Goal: Task Accomplishment & Management: Complete application form

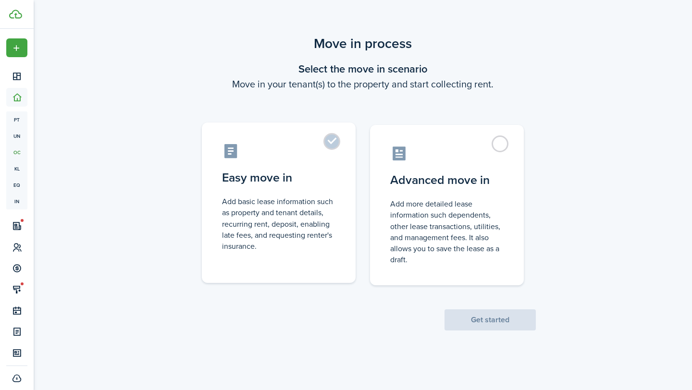
click at [326, 184] on control-radio-card-title "Easy move in" at bounding box center [278, 177] width 113 height 17
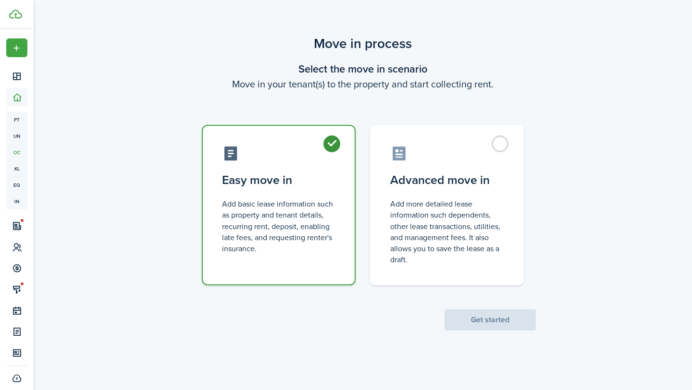
radio input "true"
click at [483, 326] on button "Get started" at bounding box center [490, 320] width 91 height 21
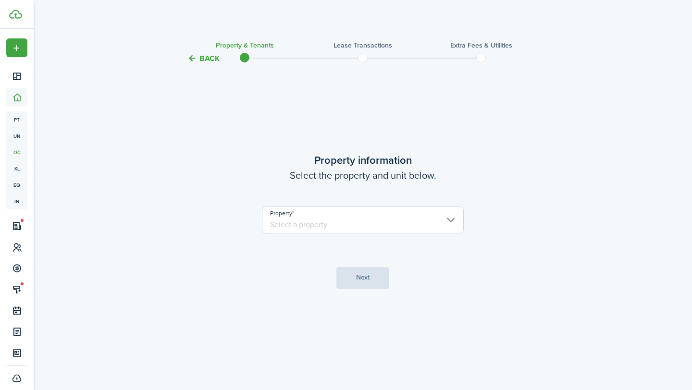
click at [354, 231] on input "Property" at bounding box center [363, 220] width 202 height 27
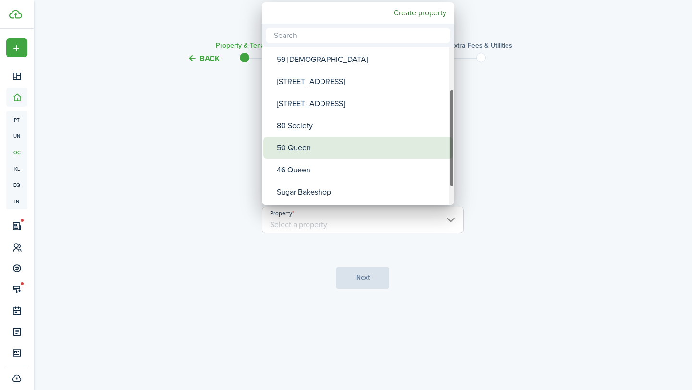
click at [306, 150] on div "50 Queen" at bounding box center [362, 148] width 170 height 22
type input "50 Queen"
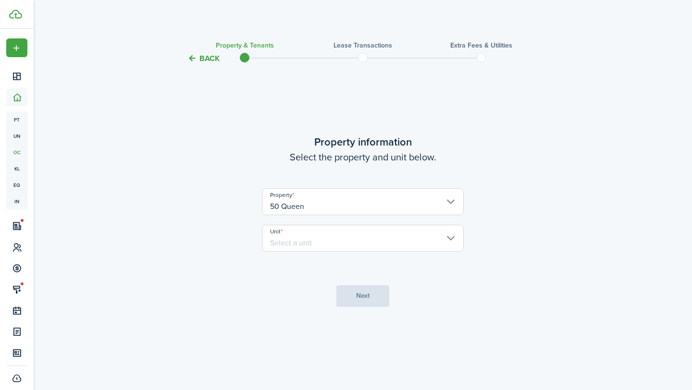
click at [312, 238] on input "Unit" at bounding box center [363, 238] width 202 height 27
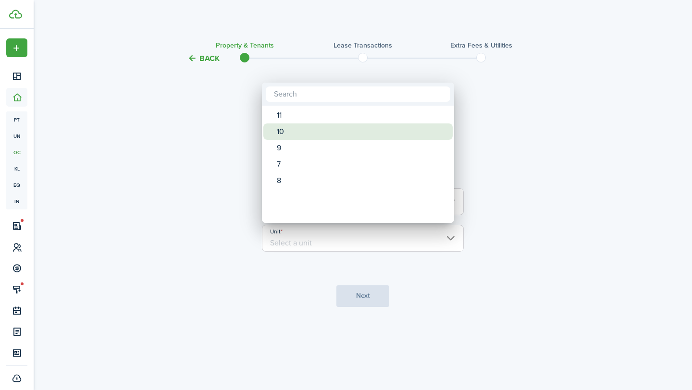
click at [286, 135] on div "10" at bounding box center [362, 132] width 170 height 16
type input "10"
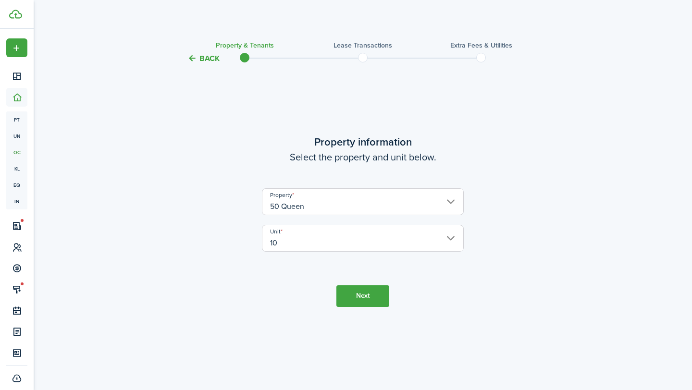
click at [363, 302] on button "Next" at bounding box center [363, 297] width 53 height 22
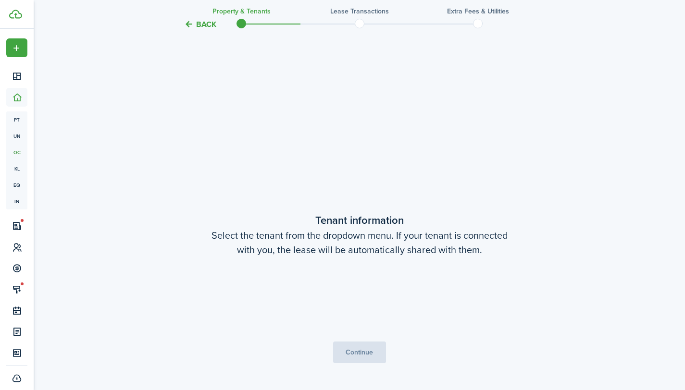
scroll to position [326, 0]
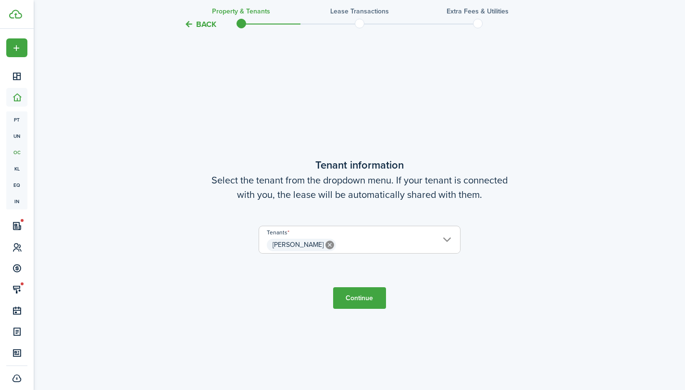
click at [343, 243] on span "[PERSON_NAME]" at bounding box center [359, 245] width 201 height 16
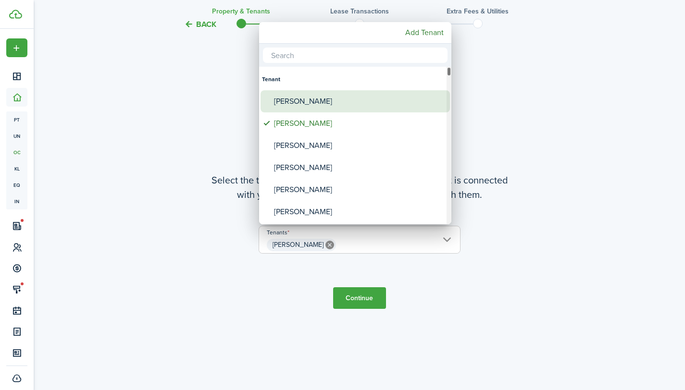
click at [305, 104] on div "[PERSON_NAME]" at bounding box center [359, 101] width 170 height 22
type input "[PERSON_NAME], [PERSON_NAME]"
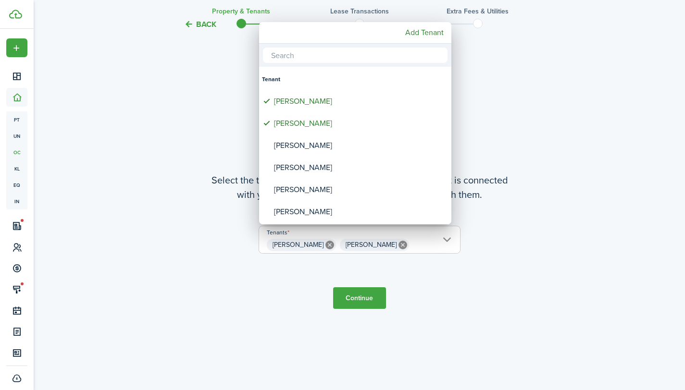
click at [360, 301] on div at bounding box center [342, 195] width 839 height 544
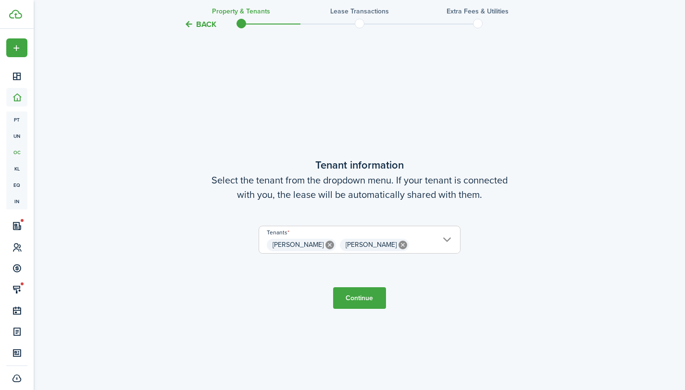
click at [360, 301] on button "Continue" at bounding box center [359, 299] width 53 height 22
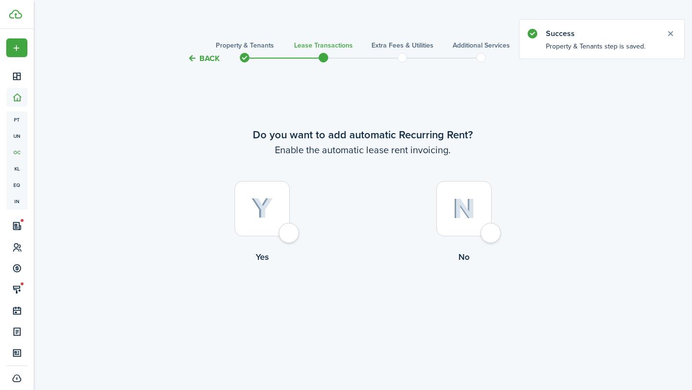
click at [283, 226] on div at bounding box center [262, 208] width 55 height 55
radio input "true"
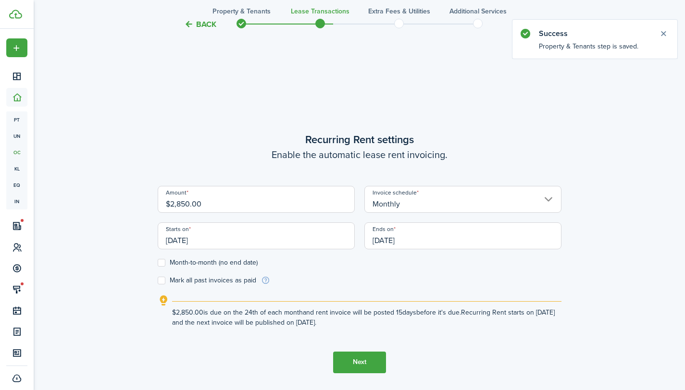
scroll to position [326, 0]
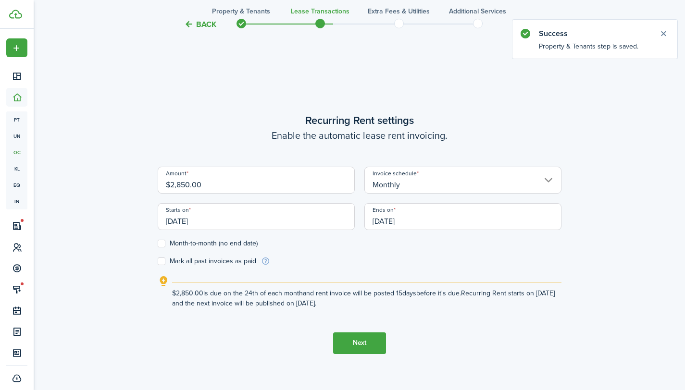
drag, startPoint x: 226, startPoint y: 181, endPoint x: 146, endPoint y: 185, distance: 80.9
click at [146, 185] on div "Back Property & Tenants Lease Transactions Extra fees & Utilities Additional Se…" at bounding box center [360, 68] width 558 height 721
click at [275, 226] on input "[DATE]" at bounding box center [256, 216] width 197 height 27
type input "$3,700.00"
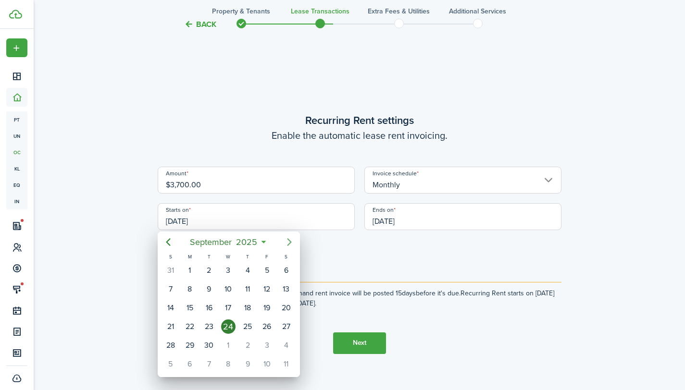
click at [289, 238] on icon "Next page" at bounding box center [290, 243] width 12 height 12
click at [283, 269] on div "1" at bounding box center [286, 270] width 14 height 14
type input "[DATE]"
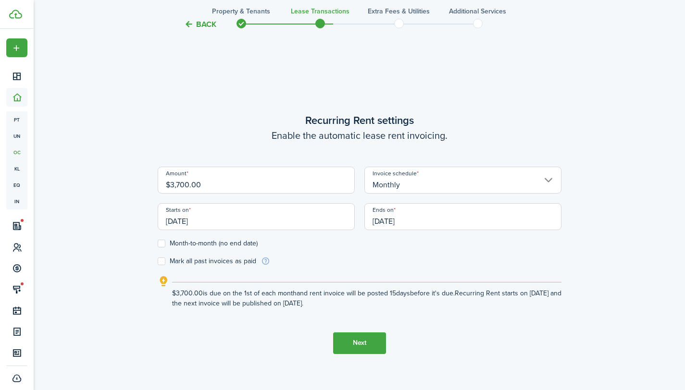
click at [414, 218] on input "[DATE]" at bounding box center [462, 216] width 197 height 27
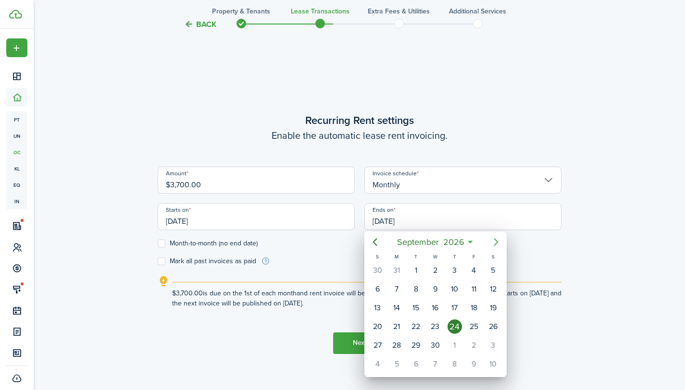
click at [494, 242] on icon "Next page" at bounding box center [496, 243] width 12 height 12
click at [494, 348] on div "31" at bounding box center [493, 345] width 14 height 14
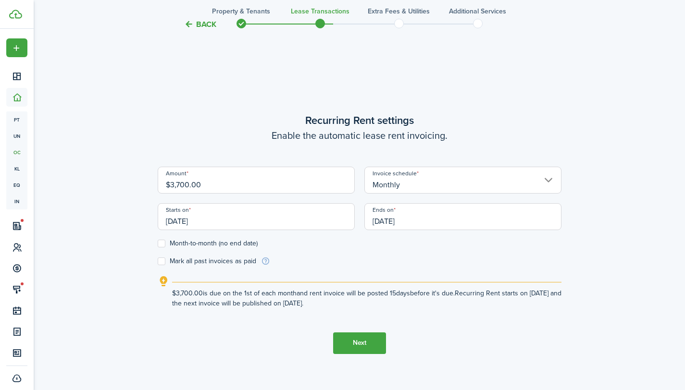
type input "[DATE]"
click at [388, 253] on form "Amount $3,700.00 Invoice schedule Monthly Starts on [DATE] Ends on [DATE] Month…" at bounding box center [360, 217] width 404 height 100
click at [359, 342] on button "Next" at bounding box center [359, 344] width 53 height 22
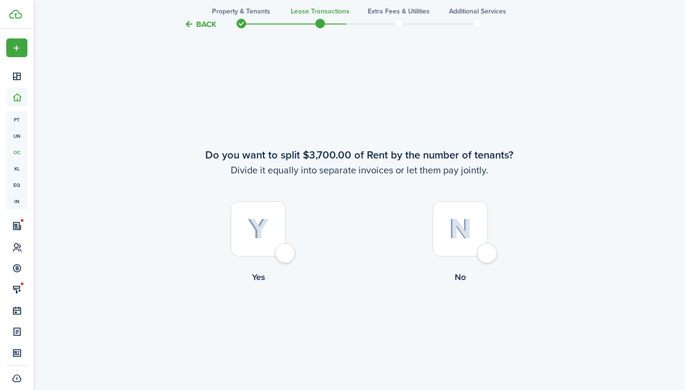
scroll to position [716, 0]
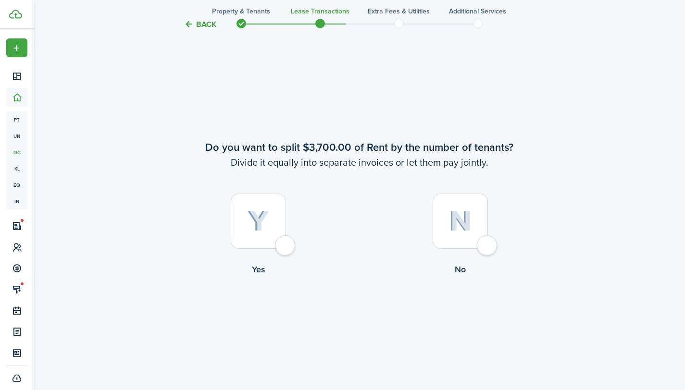
click at [486, 244] on div at bounding box center [460, 221] width 55 height 55
radio input "true"
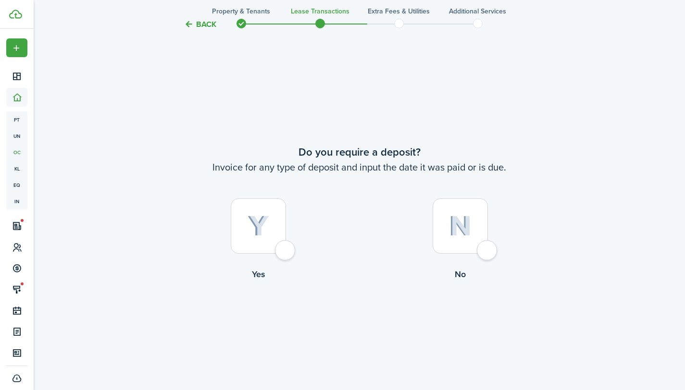
scroll to position [1107, 0]
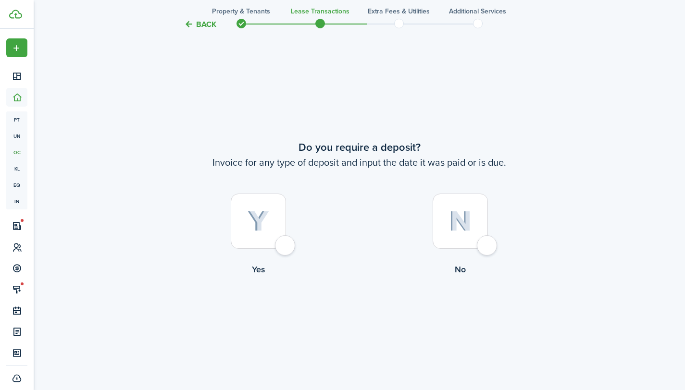
click at [284, 241] on div at bounding box center [258, 221] width 55 height 55
radio input "true"
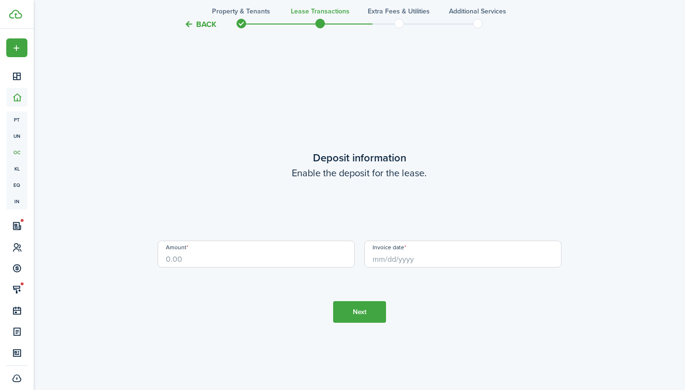
scroll to position [1497, 0]
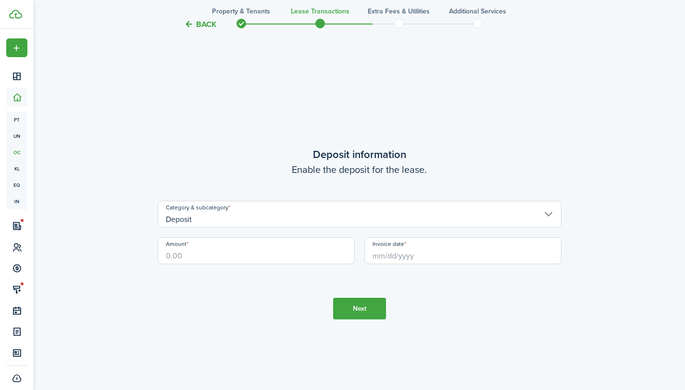
click at [206, 255] on input "Amount" at bounding box center [256, 251] width 197 height 27
click at [396, 256] on input "Invoice date" at bounding box center [462, 251] width 197 height 27
type input "$3,700.00"
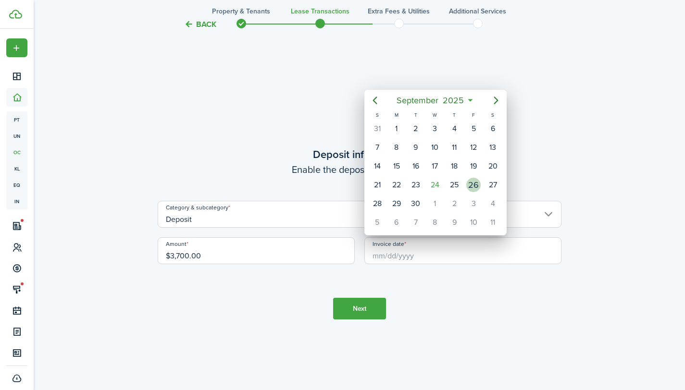
click at [472, 184] on div "26" at bounding box center [473, 185] width 14 height 14
type input "[DATE]"
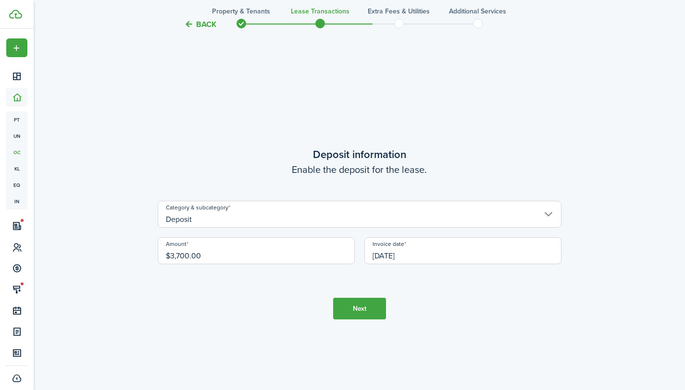
click at [367, 315] on button "Next" at bounding box center [359, 309] width 53 height 22
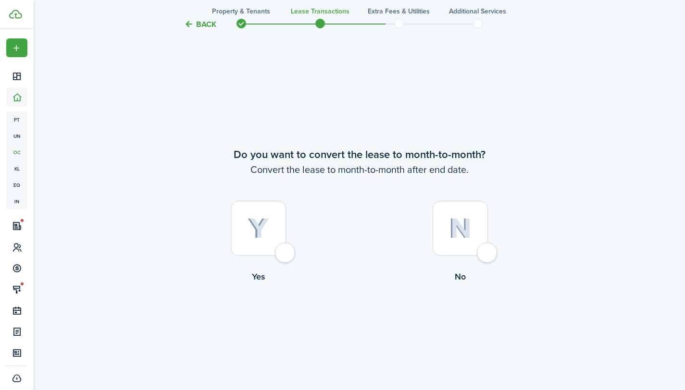
scroll to position [1888, 0]
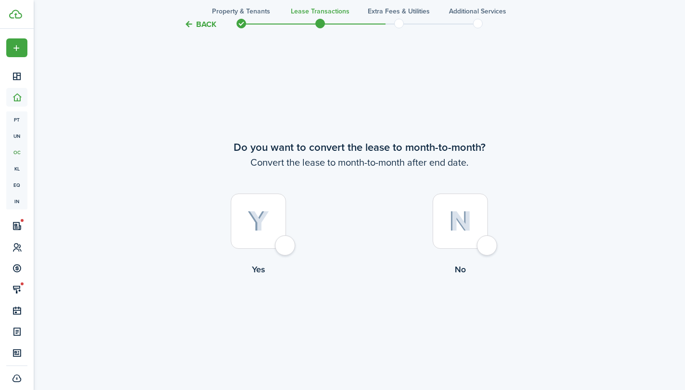
click at [468, 243] on div at bounding box center [460, 221] width 55 height 55
radio input "true"
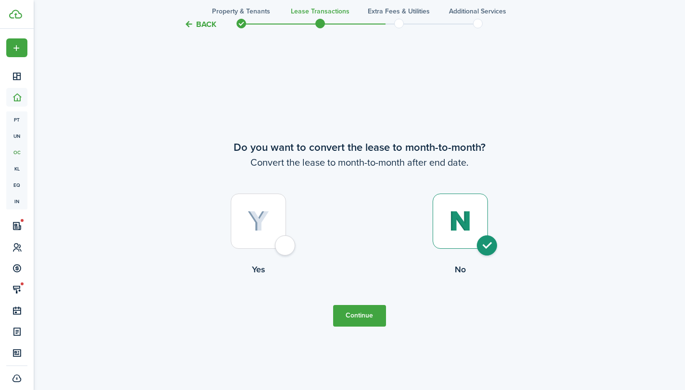
click at [351, 319] on button "Continue" at bounding box center [359, 316] width 53 height 22
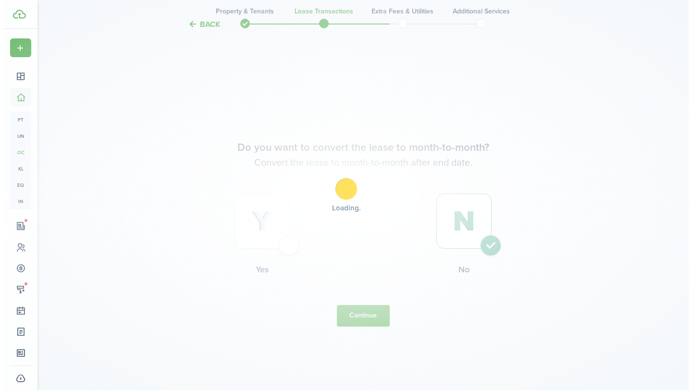
scroll to position [0, 0]
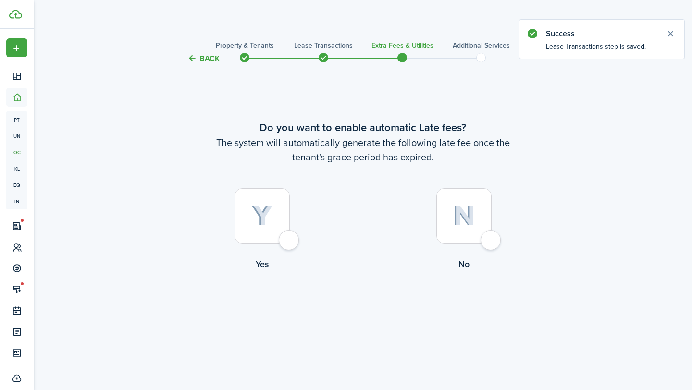
click at [289, 242] on div at bounding box center [262, 215] width 55 height 55
radio input "true"
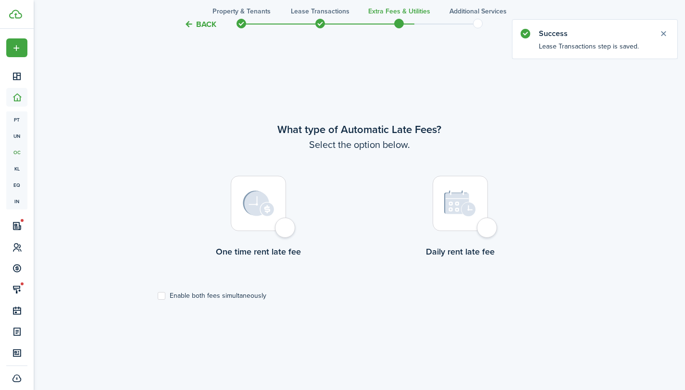
scroll to position [326, 0]
click at [488, 231] on div at bounding box center [460, 202] width 55 height 55
radio input "true"
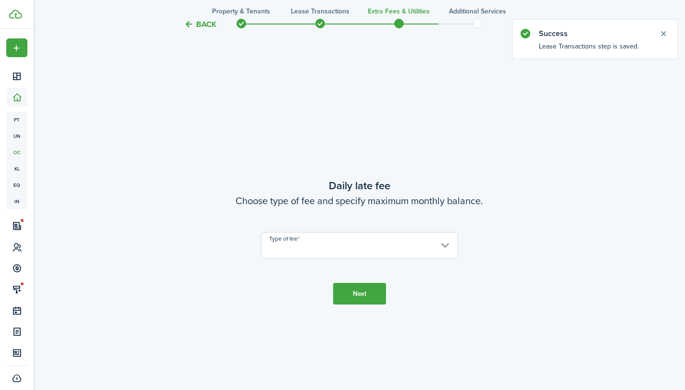
scroll to position [716, 0]
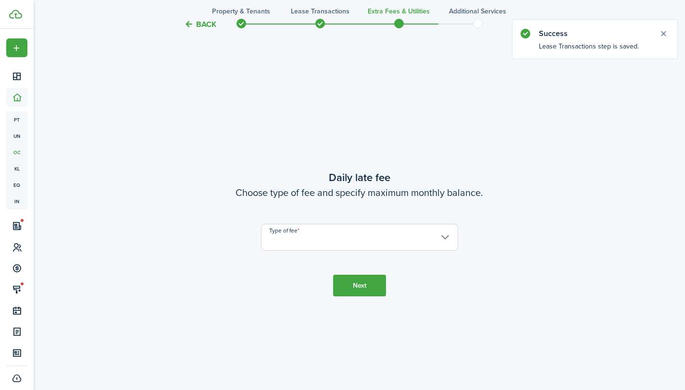
click at [359, 236] on input "Type of fee" at bounding box center [359, 237] width 197 height 27
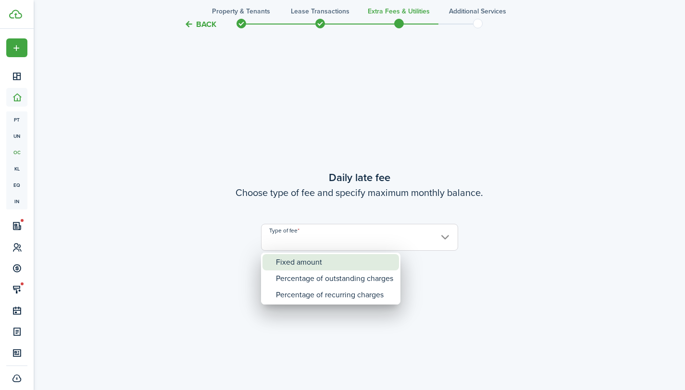
click at [343, 262] on div "Fixed amount" at bounding box center [334, 262] width 117 height 16
type input "Fixed amount"
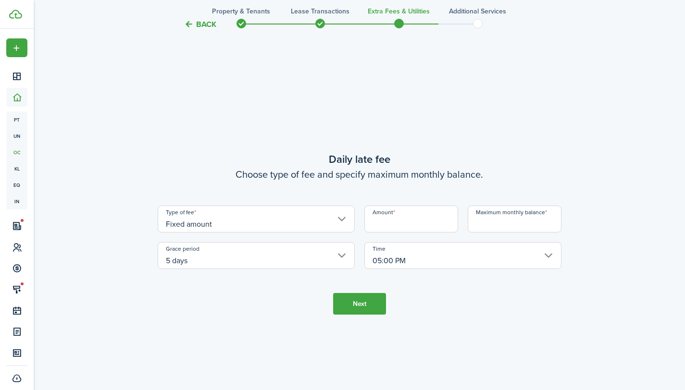
click at [401, 216] on input "Amount" at bounding box center [411, 219] width 94 height 27
type input "$25.00"
click at [498, 223] on input "Maximum monthly balance" at bounding box center [515, 219] width 94 height 27
type input "$250.00"
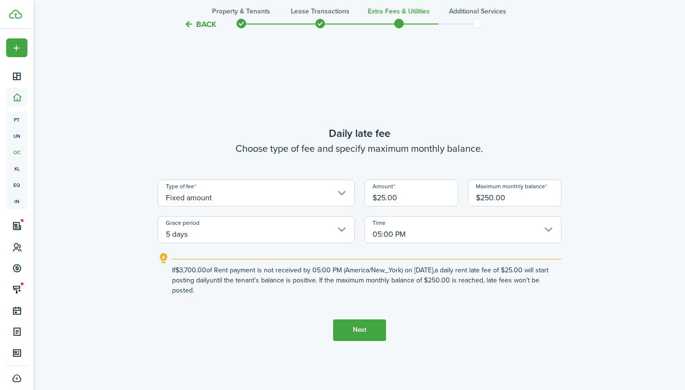
click at [357, 325] on button "Next" at bounding box center [359, 331] width 53 height 22
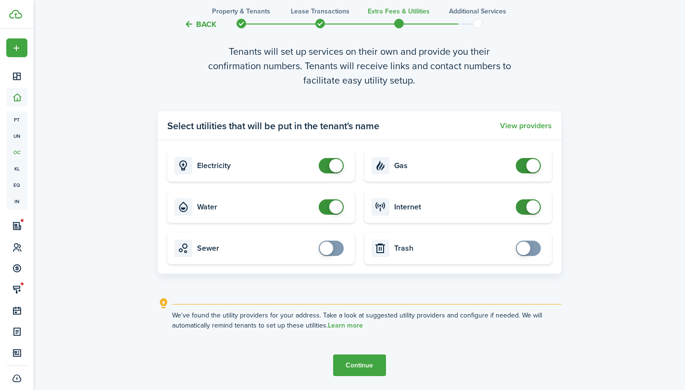
scroll to position [1151, 0]
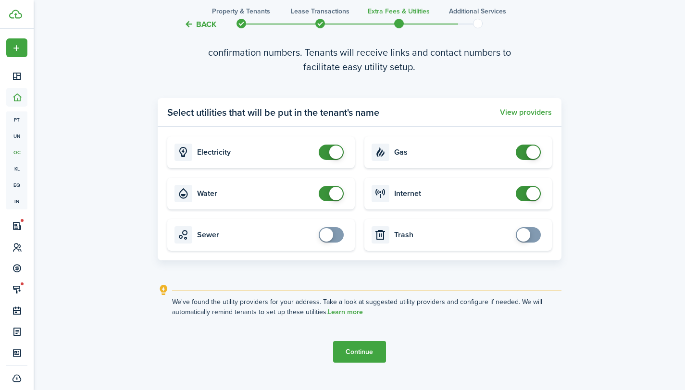
checkbox input "false"
click at [340, 194] on span at bounding box center [335, 193] width 13 height 13
click at [357, 350] on button "Continue" at bounding box center [359, 352] width 53 height 22
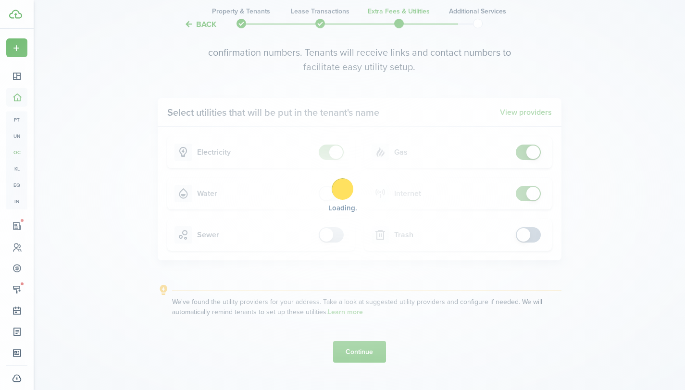
scroll to position [0, 0]
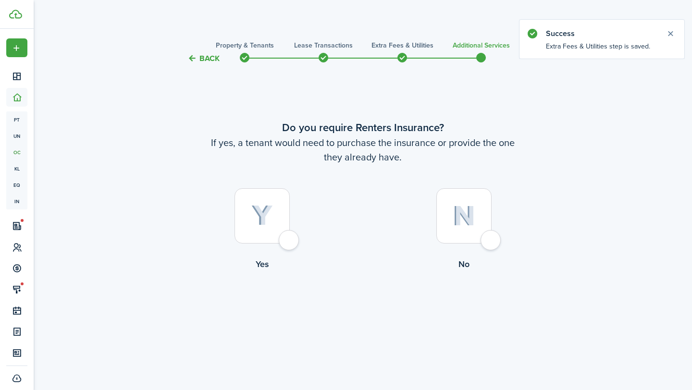
click at [484, 242] on div at bounding box center [464, 215] width 55 height 55
radio input "true"
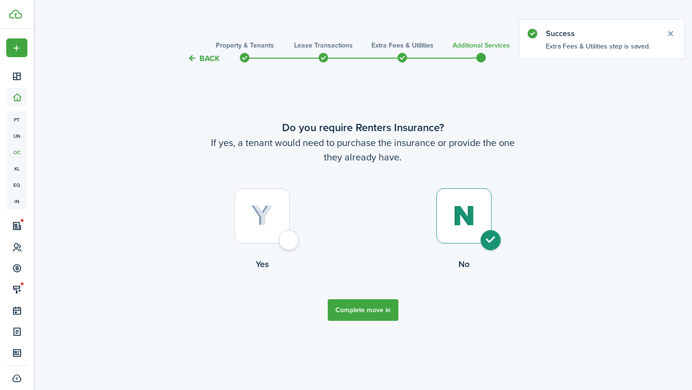
click at [377, 313] on button "Complete move in" at bounding box center [363, 311] width 71 height 22
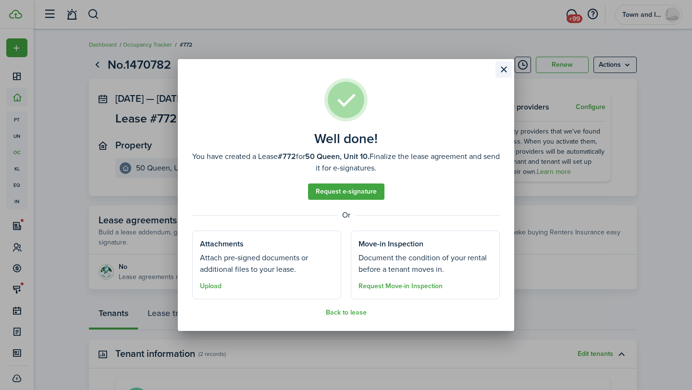
click at [504, 73] on button "Close modal" at bounding box center [504, 70] width 16 height 16
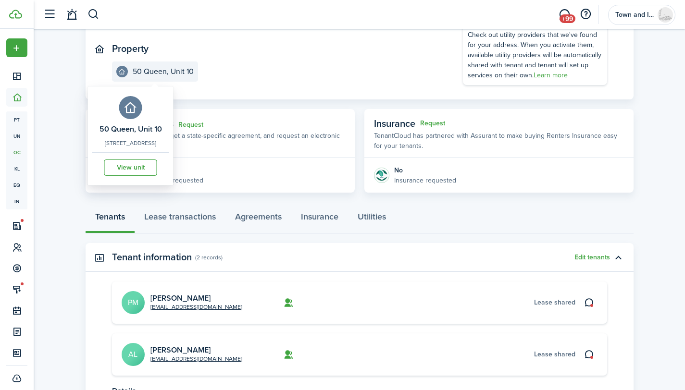
scroll to position [194, 0]
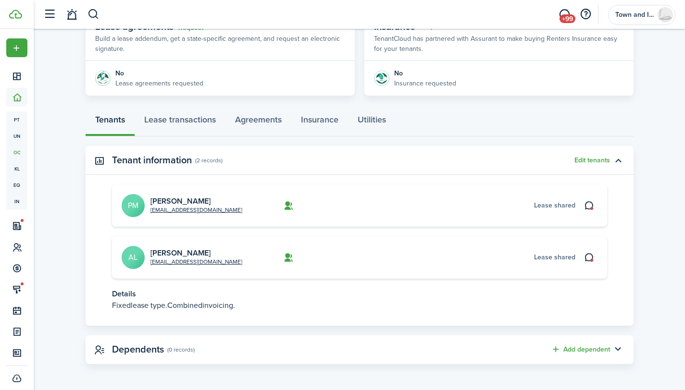
click at [136, 198] on avatar-text "PM" at bounding box center [133, 205] width 23 height 23
click at [162, 200] on link "[PERSON_NAME]" at bounding box center [180, 201] width 60 height 11
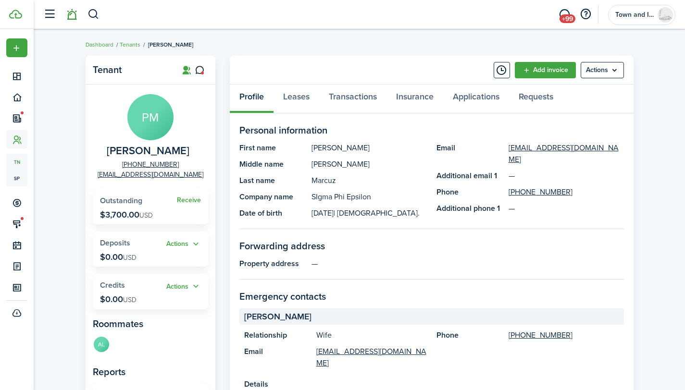
click at [77, 16] on link at bounding box center [72, 14] width 18 height 25
